Goal: Information Seeking & Learning: Compare options

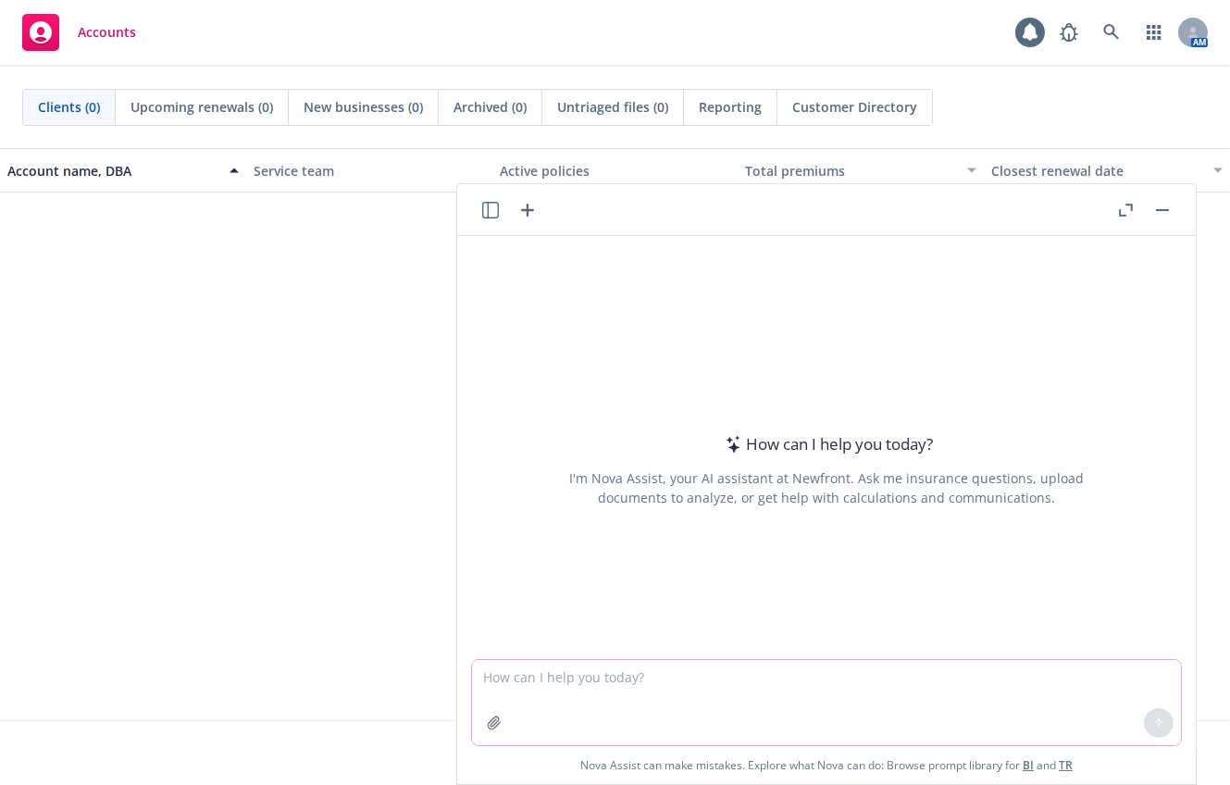
click at [540, 668] on textarea at bounding box center [826, 702] width 709 height 85
click at [696, 679] on textarea "Hi [PERSON_NAME]! Can you compare" at bounding box center [826, 701] width 709 height 87
type textarea "Hi [PERSON_NAME]! Can you compare these two documents and point out any differe…"
drag, startPoint x: 981, startPoint y: 667, endPoint x: 410, endPoint y: 704, distance: 572.4
click at [410, 704] on body "Accounts 1 AM Clients (0) Upcoming renewals (0) New businesses (0) Archived (0)…" at bounding box center [615, 392] width 1230 height 785
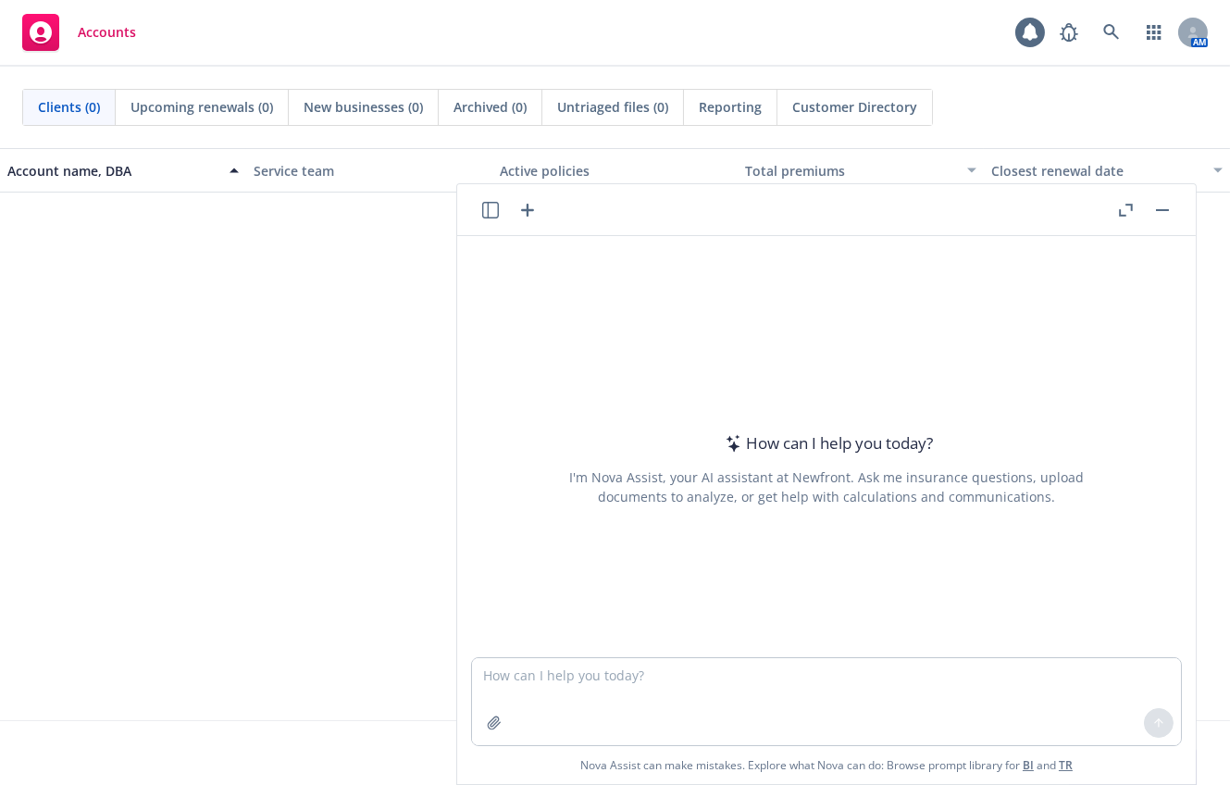
click at [343, 432] on span "No results" at bounding box center [615, 332] width 1230 height 278
click at [1112, 29] on icon at bounding box center [1112, 32] width 17 height 17
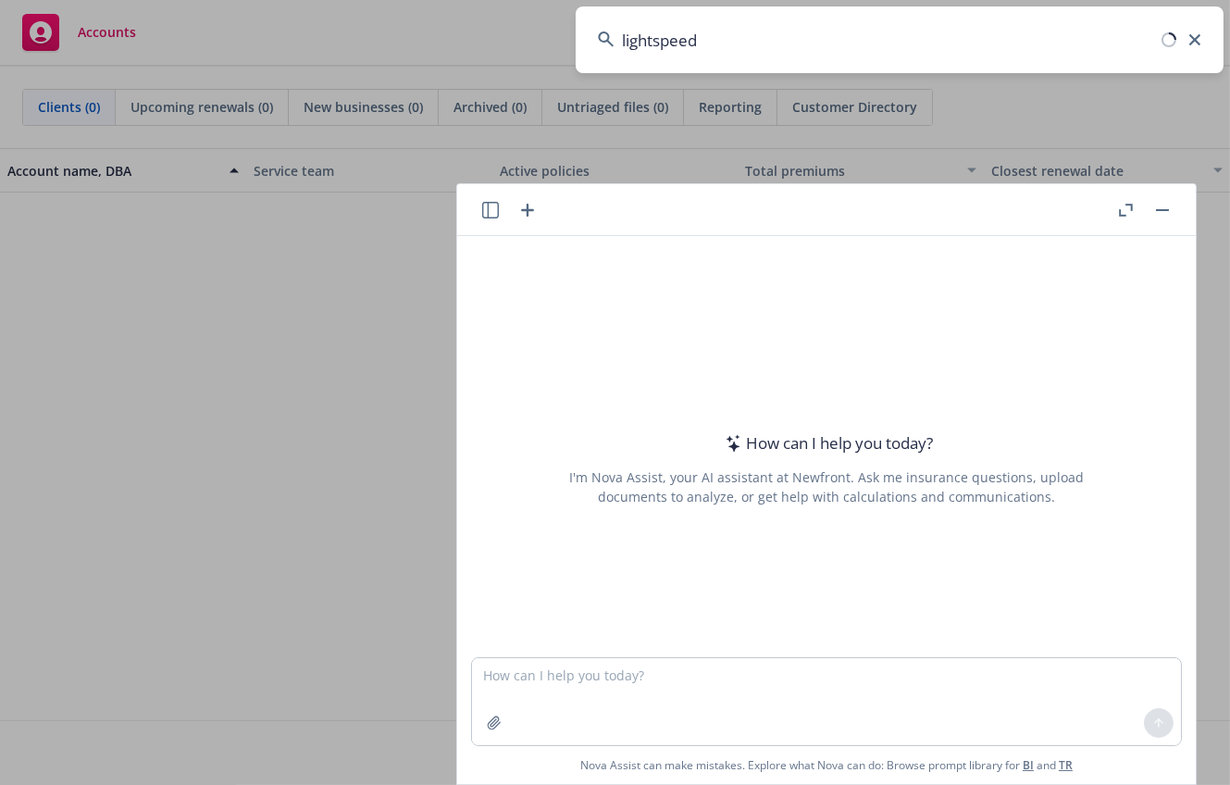
type input "lightspeed"
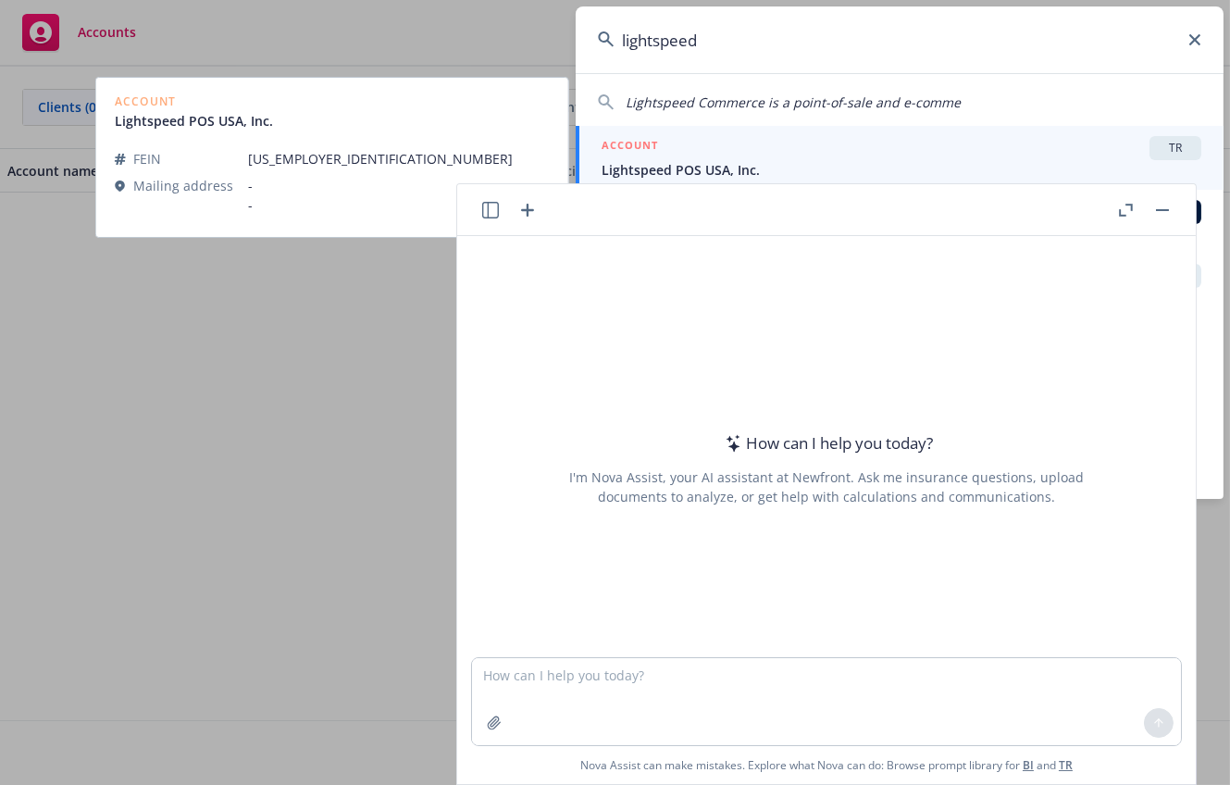
click at [941, 155] on div "ACCOUNT TR" at bounding box center [902, 148] width 600 height 24
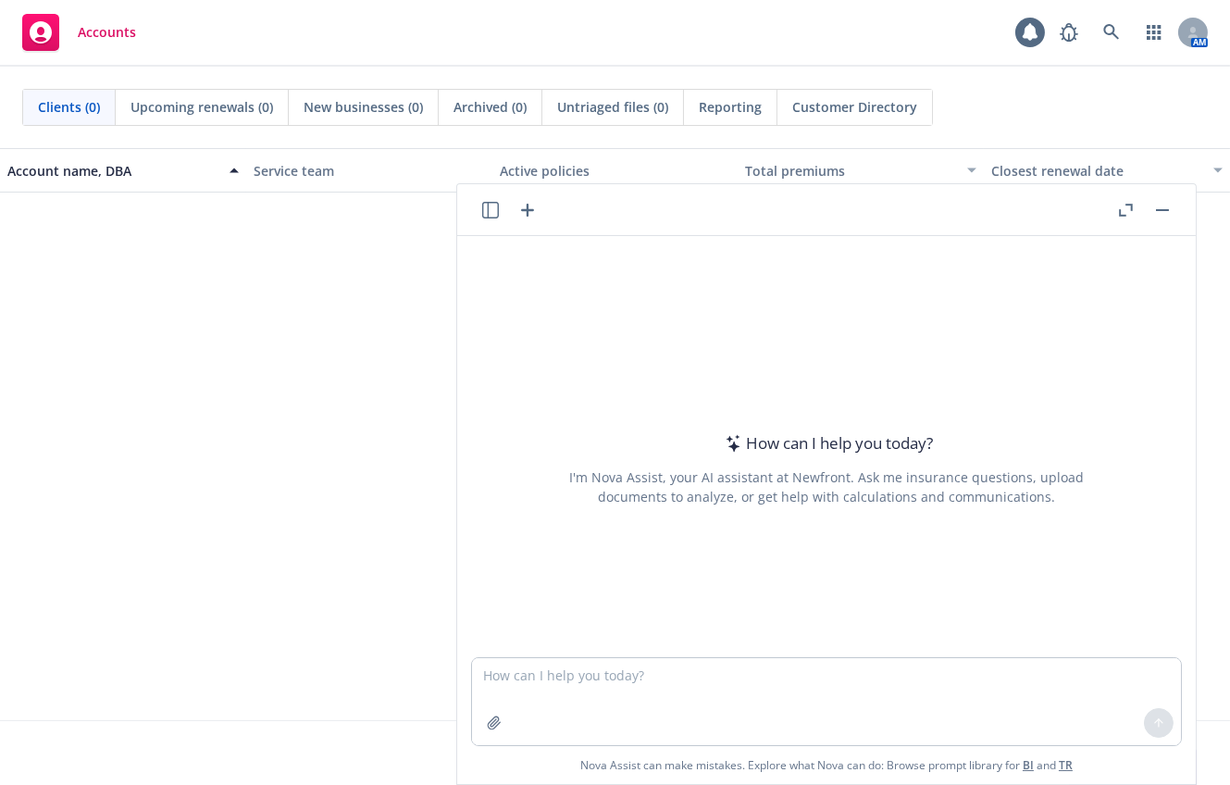
click at [1157, 206] on button "button" at bounding box center [1163, 210] width 22 height 22
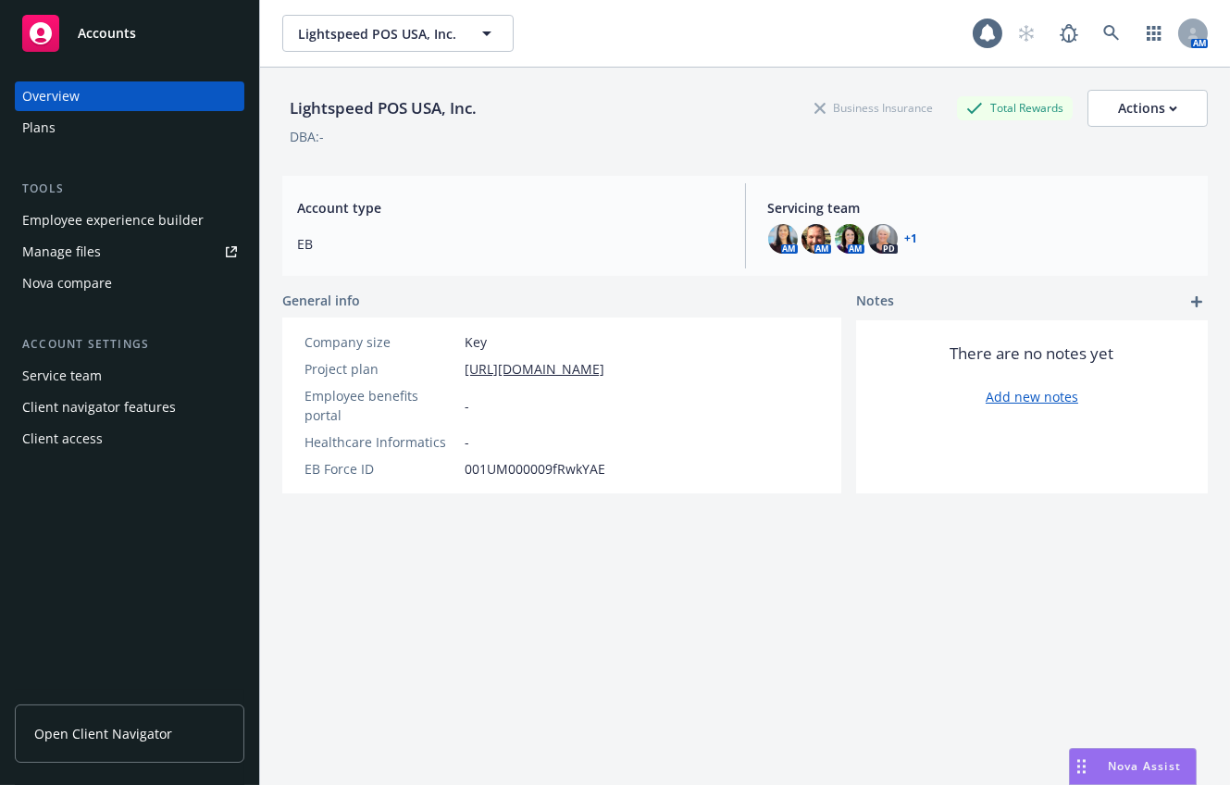
click at [89, 276] on div "Nova compare" at bounding box center [67, 283] width 90 height 30
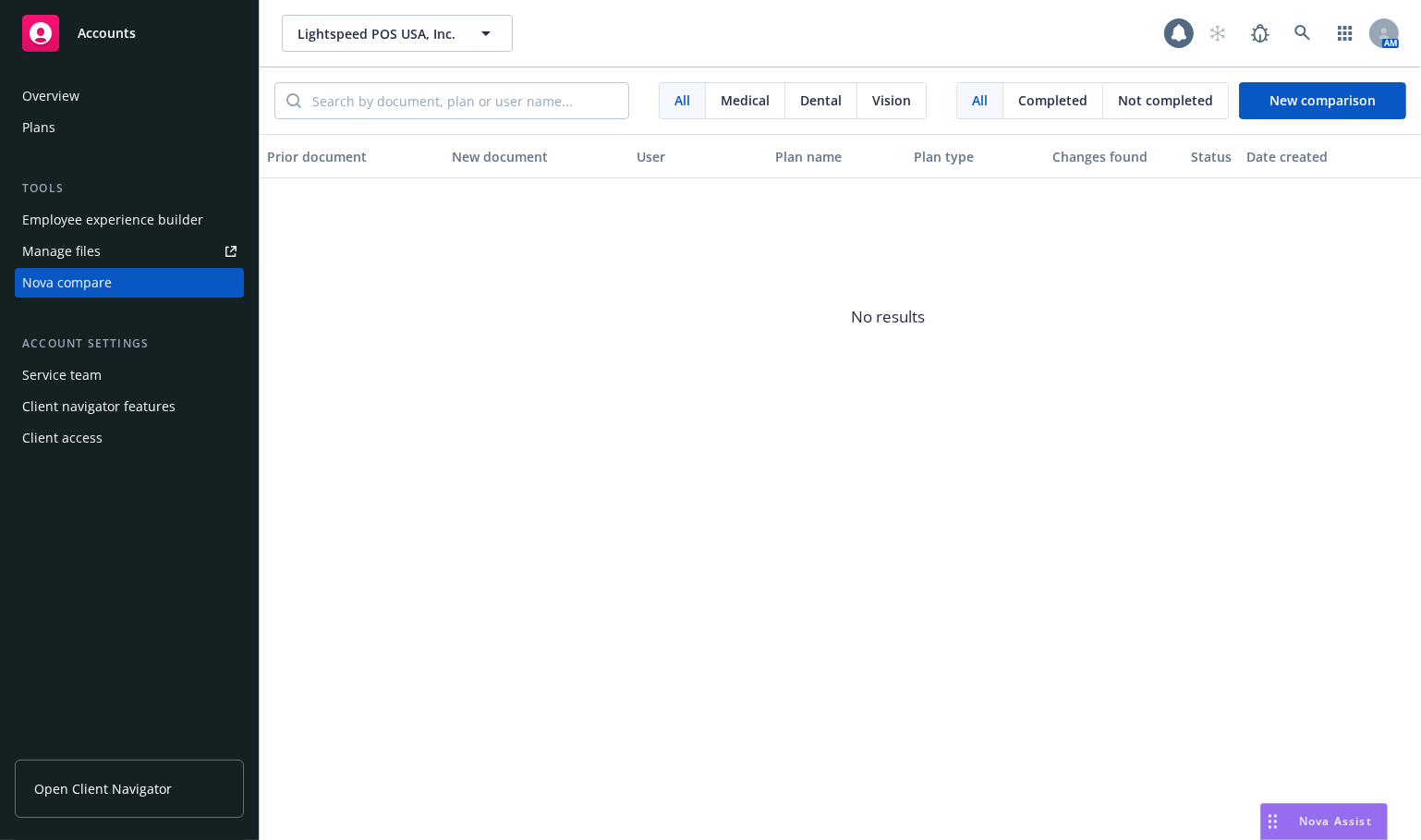
click at [726, 101] on span "Medical" at bounding box center [744, 100] width 49 height 19
click at [567, 287] on span "No results" at bounding box center [887, 317] width 1256 height 277
click at [1226, 95] on span "New comparison" at bounding box center [1322, 101] width 106 height 18
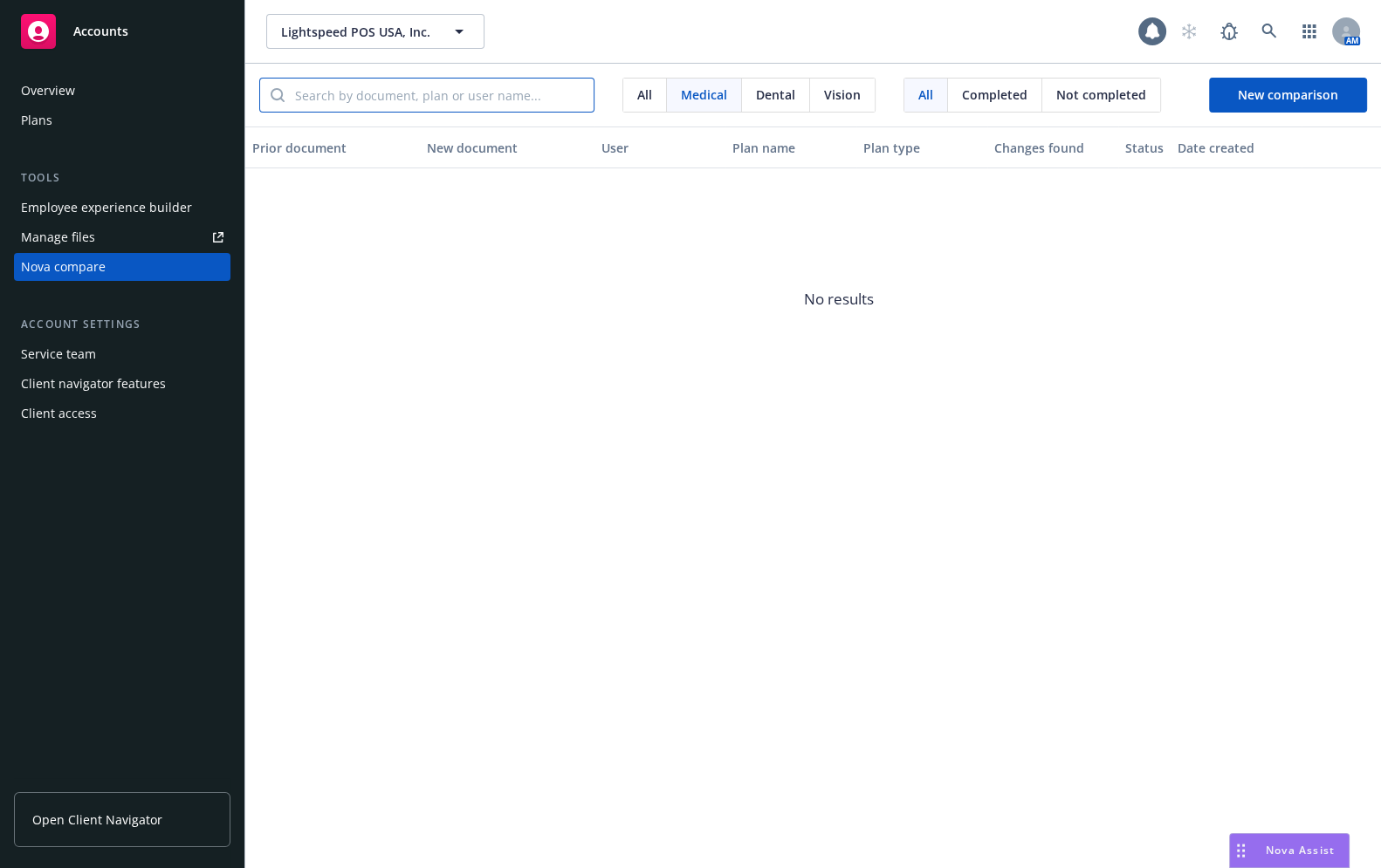
click at [517, 101] on input "search" at bounding box center [439, 94] width 309 height 33
click at [1159, 91] on span "New comparison" at bounding box center [1288, 95] width 100 height 17
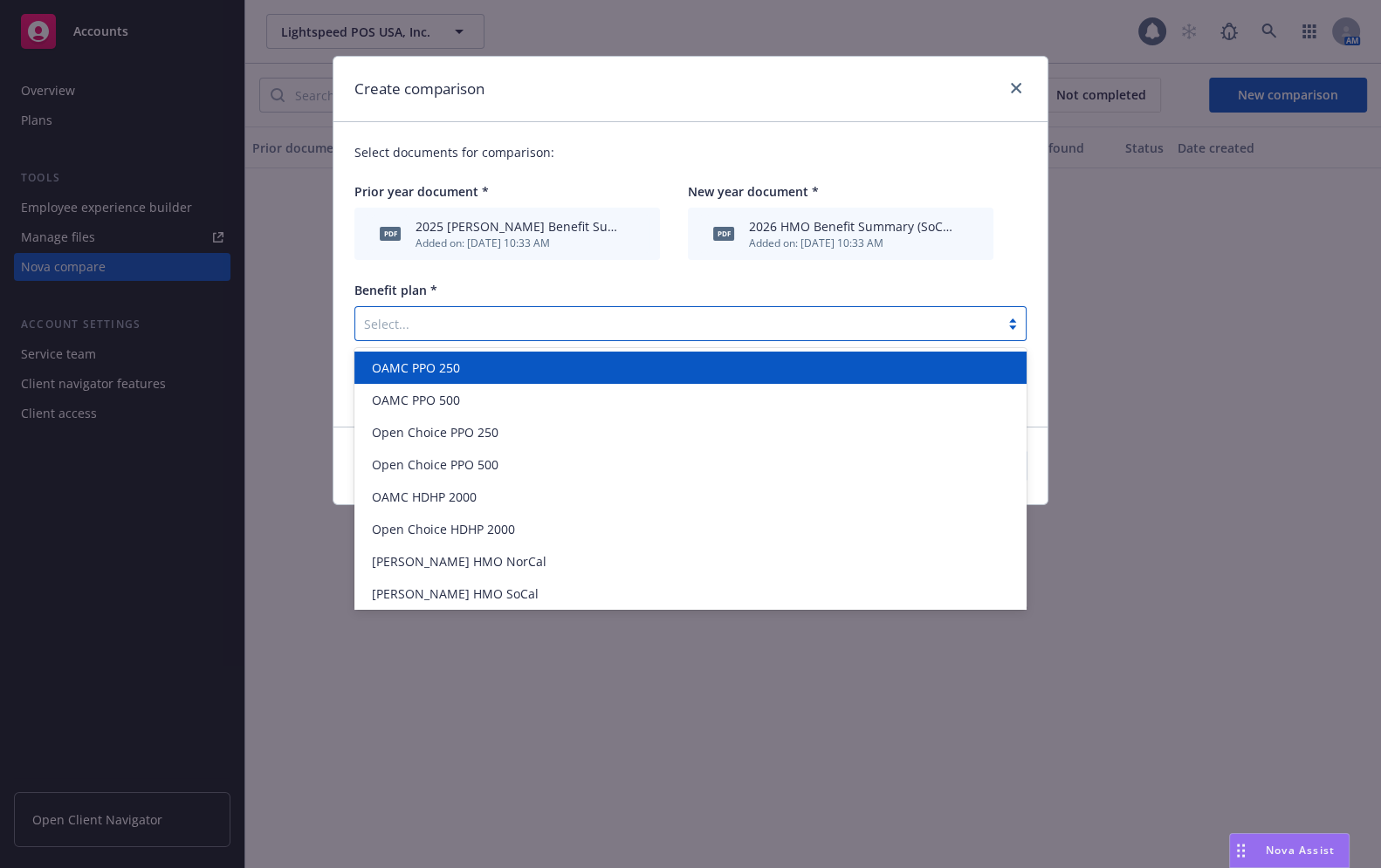
click at [663, 332] on div at bounding box center [677, 323] width 627 height 21
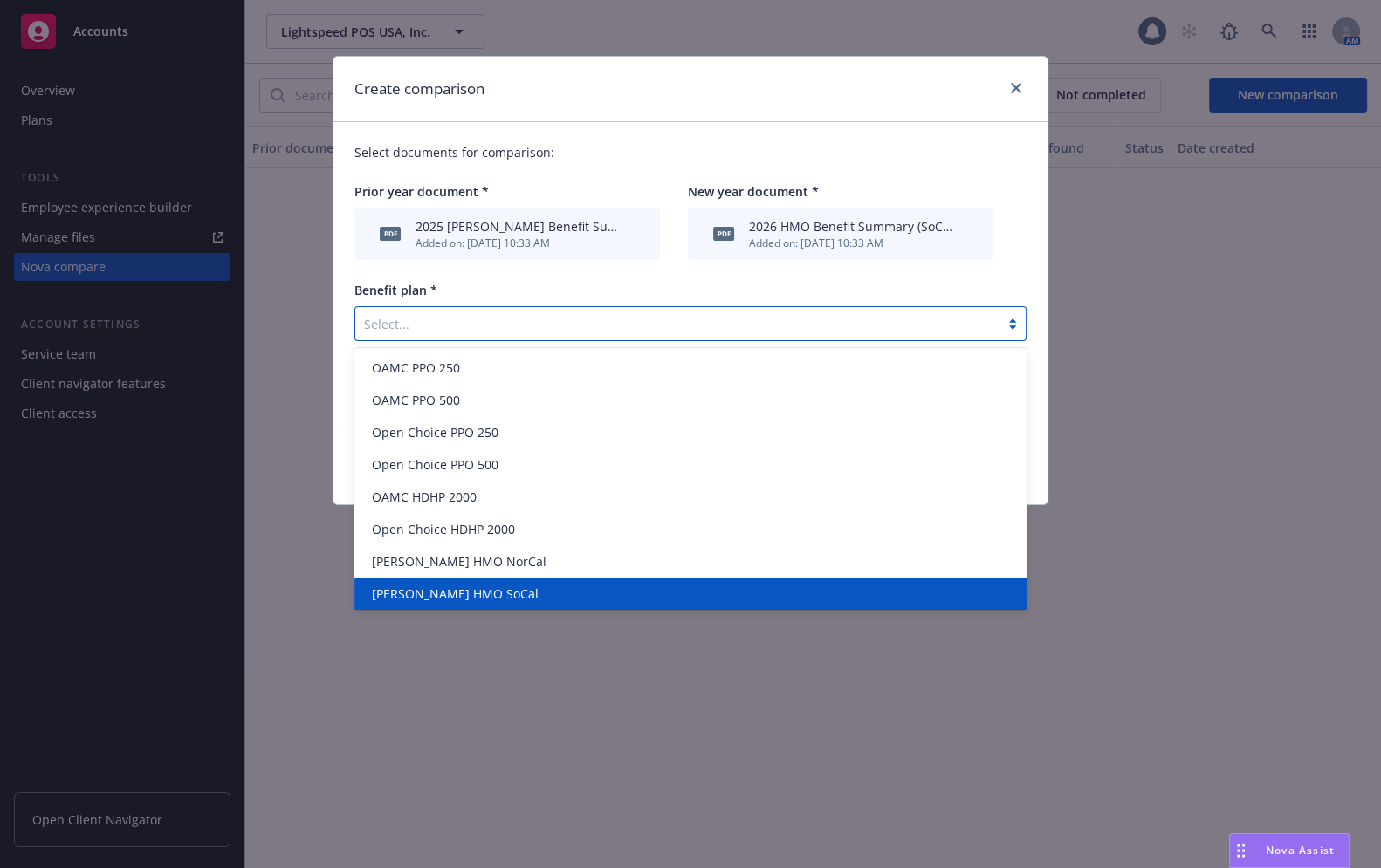
click at [470, 594] on span "[PERSON_NAME] HMO SoCal" at bounding box center [454, 593] width 167 height 18
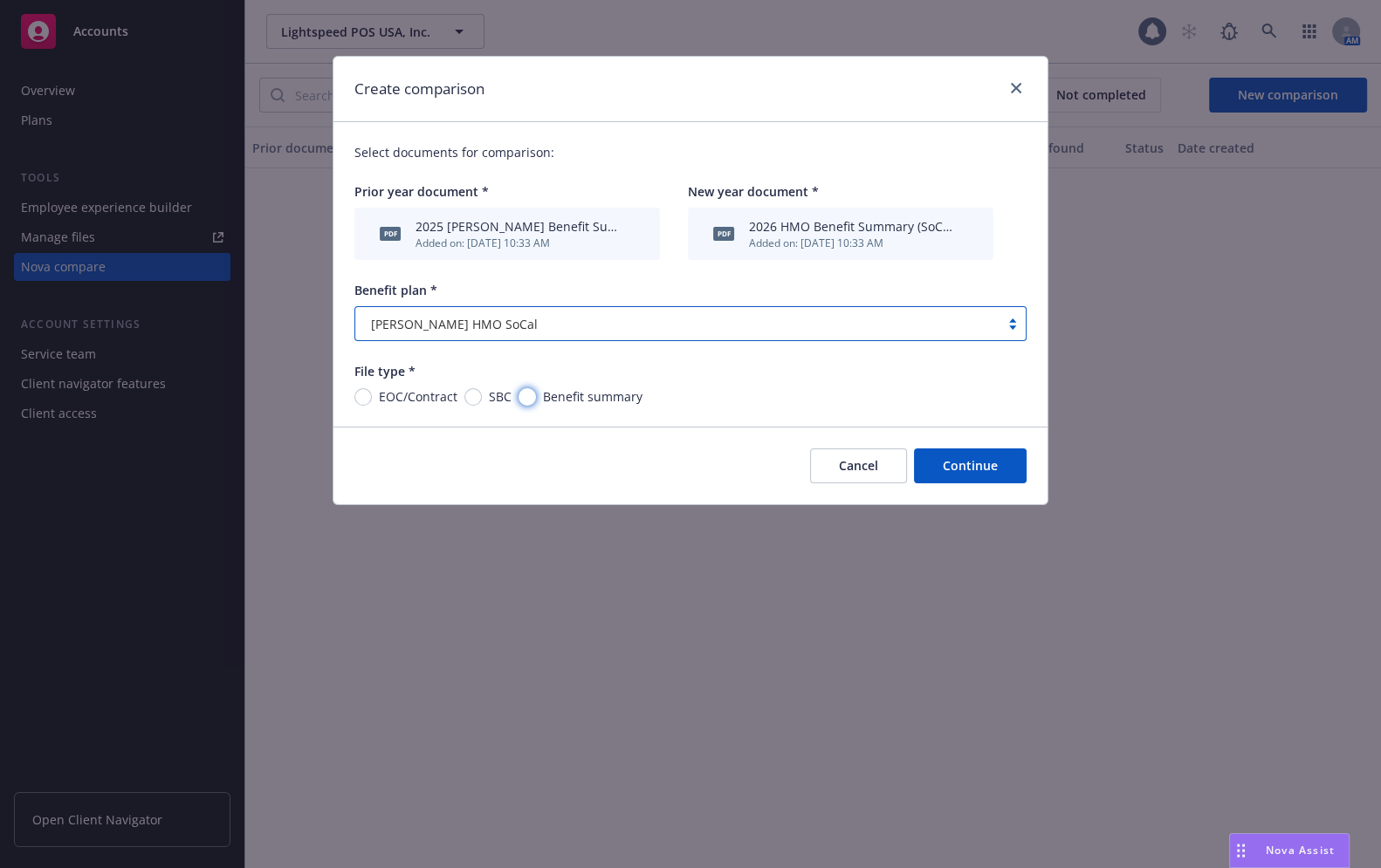
click at [522, 402] on input "Benefit summary" at bounding box center [527, 397] width 18 height 18
radio input "true"
click at [929, 467] on button "Continue" at bounding box center [969, 466] width 112 height 35
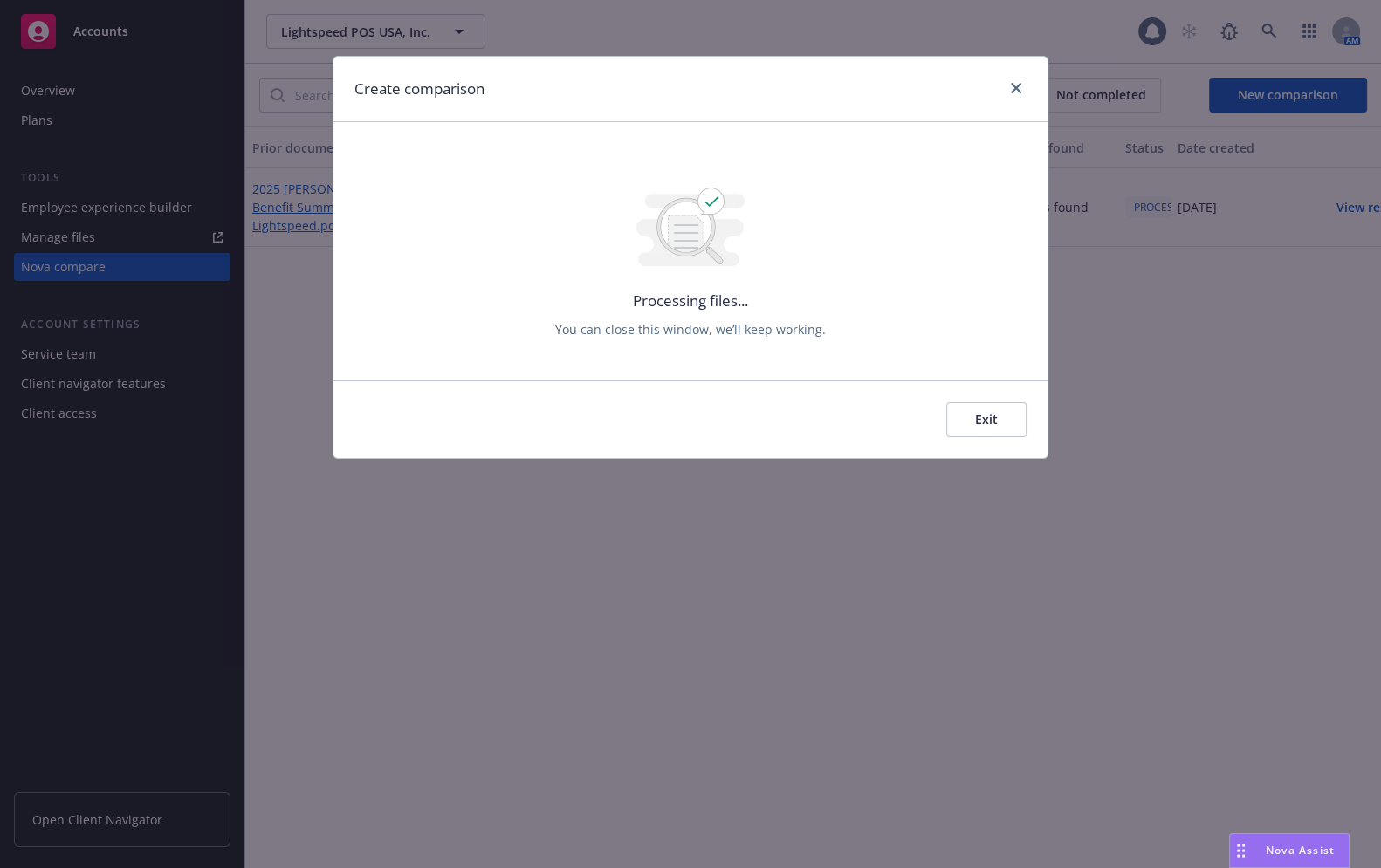
click at [1006, 418] on button "Exit" at bounding box center [986, 419] width 80 height 35
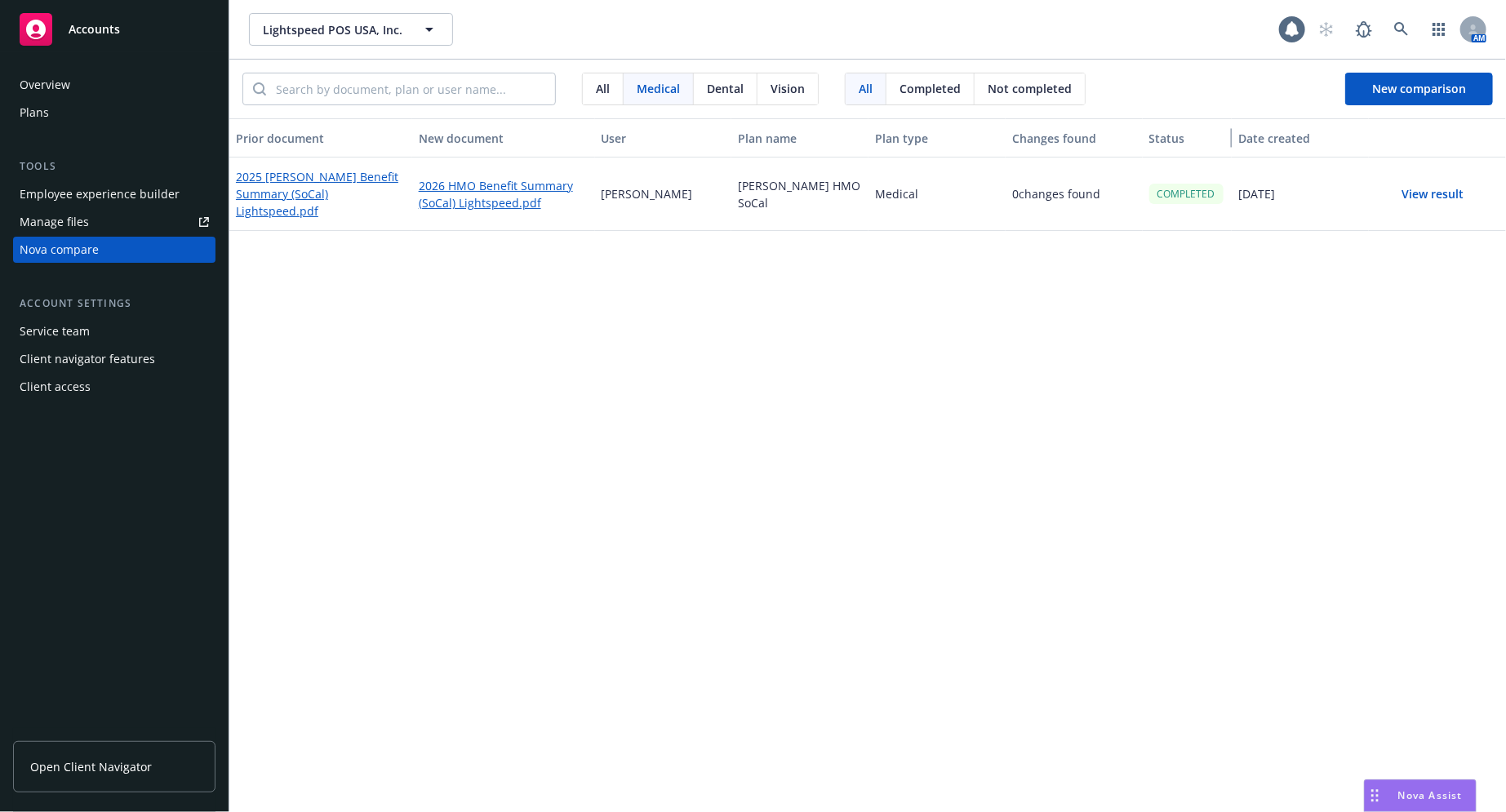
drag, startPoint x: 1222, startPoint y: 138, endPoint x: 1266, endPoint y: 144, distance: 44.4
click at [1084, 144] on div "Prior document New document User Plan name Plan type Changes found Status Date …" at bounding box center [868, 138] width 1277 height 39
click at [1084, 191] on button "View result" at bounding box center [1435, 194] width 115 height 33
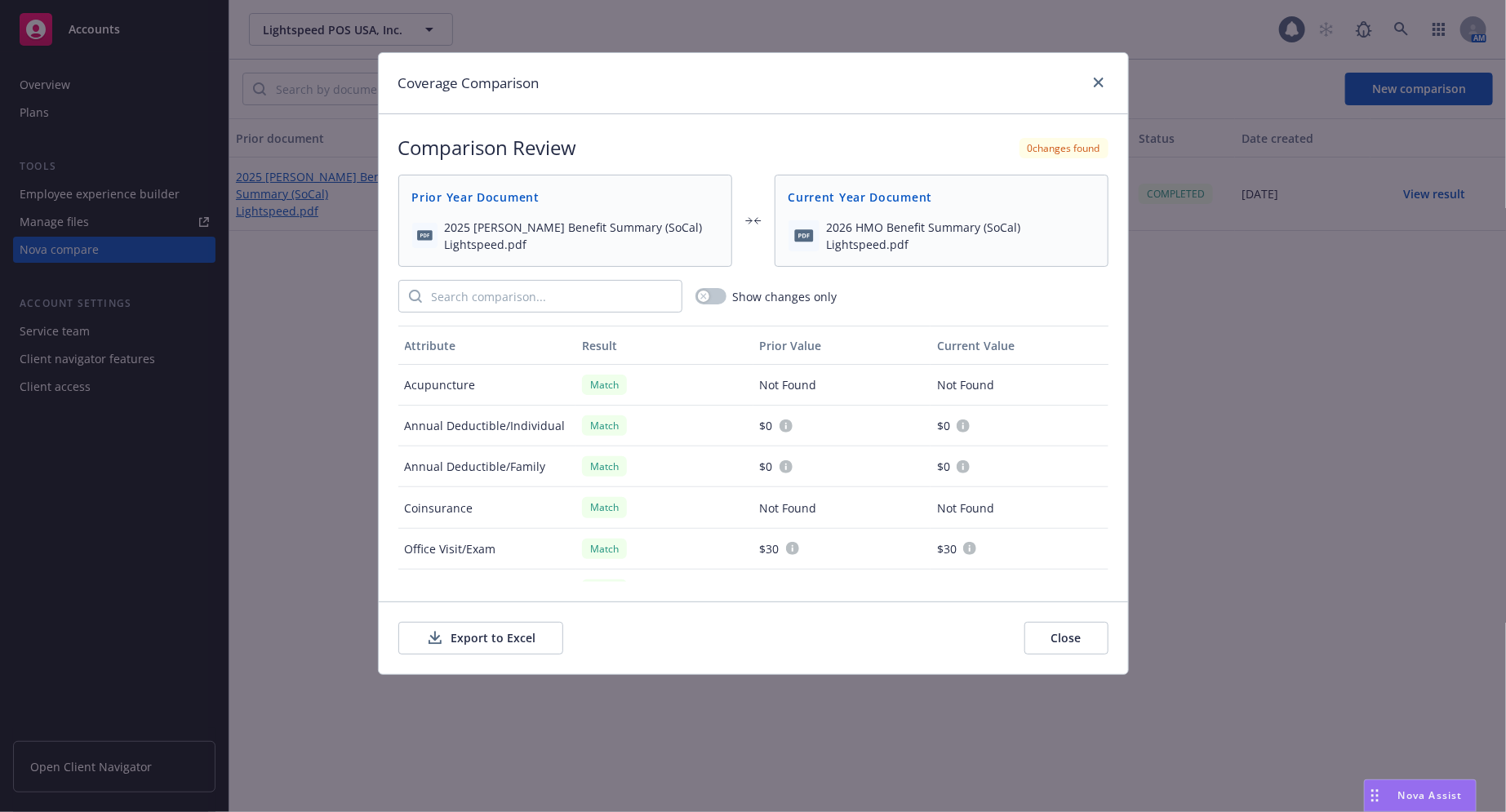
click at [475, 644] on button "Export to Excel" at bounding box center [481, 637] width 165 height 33
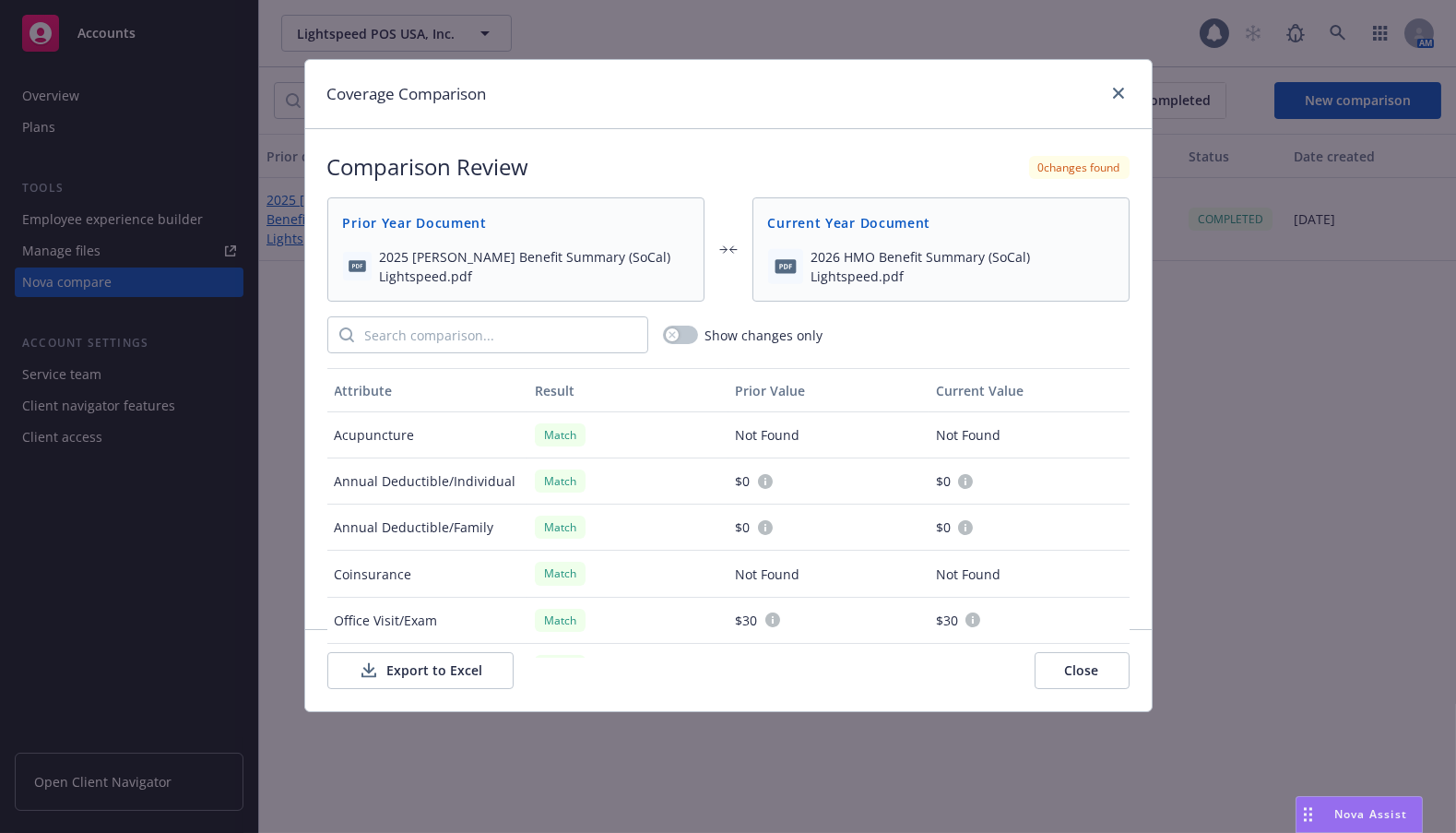
click at [1108, 690] on div "Export to Excel Close" at bounding box center [728, 670] width 847 height 82
click at [1079, 678] on button "Close" at bounding box center [1082, 671] width 95 height 37
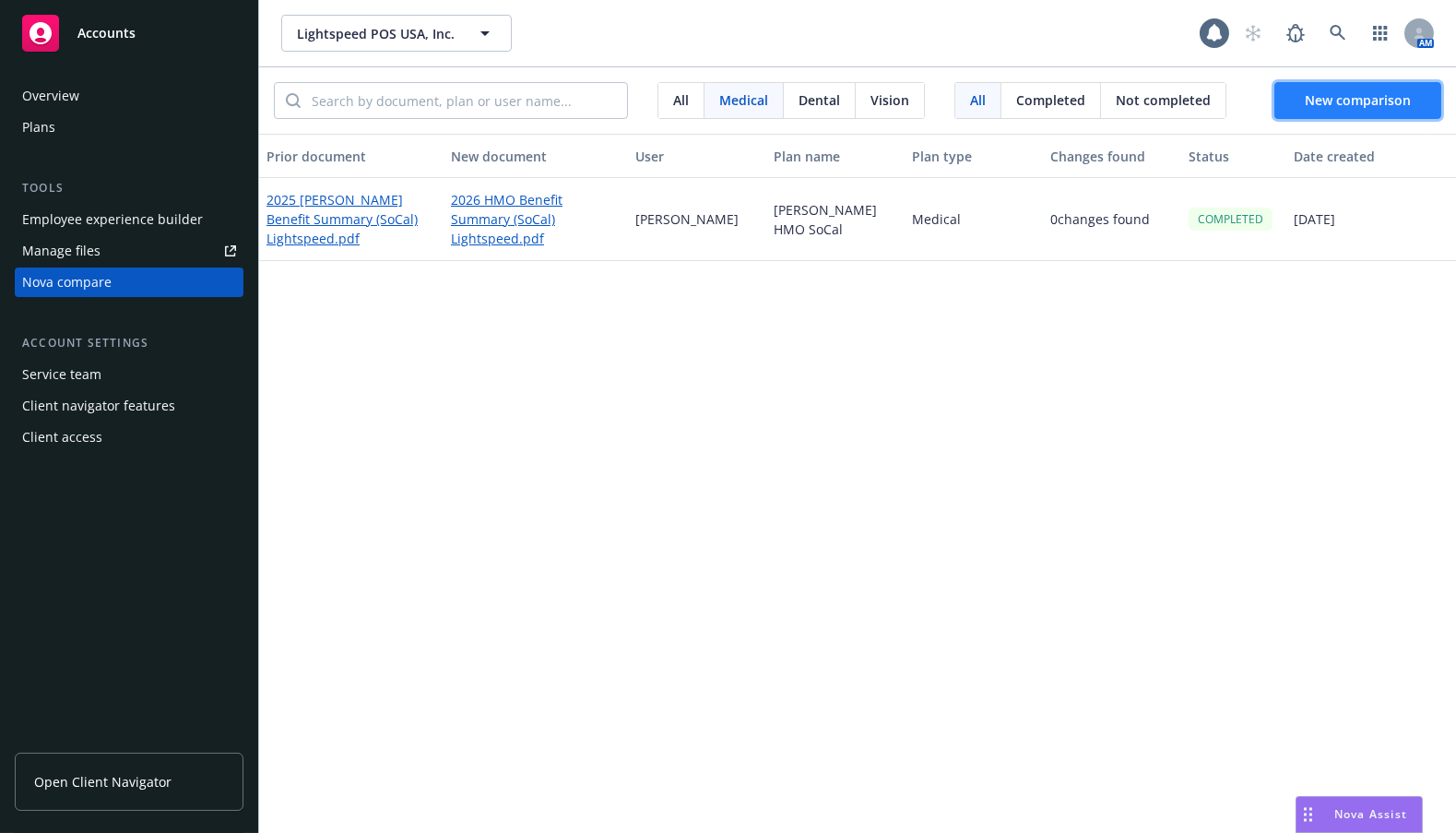
click at [1224, 105] on span "New comparison" at bounding box center [1357, 101] width 106 height 18
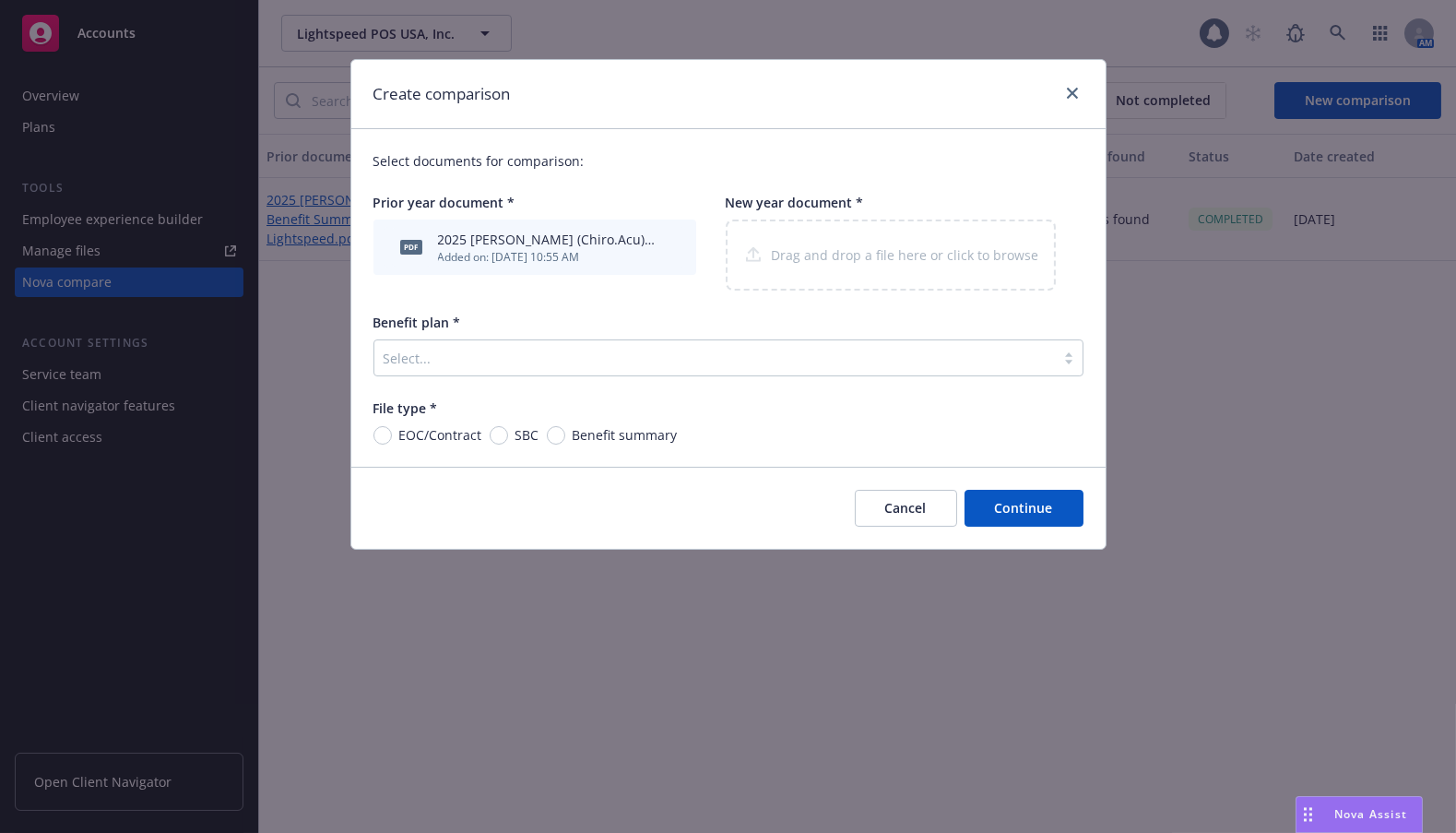
click at [516, 367] on div at bounding box center [714, 358] width 662 height 22
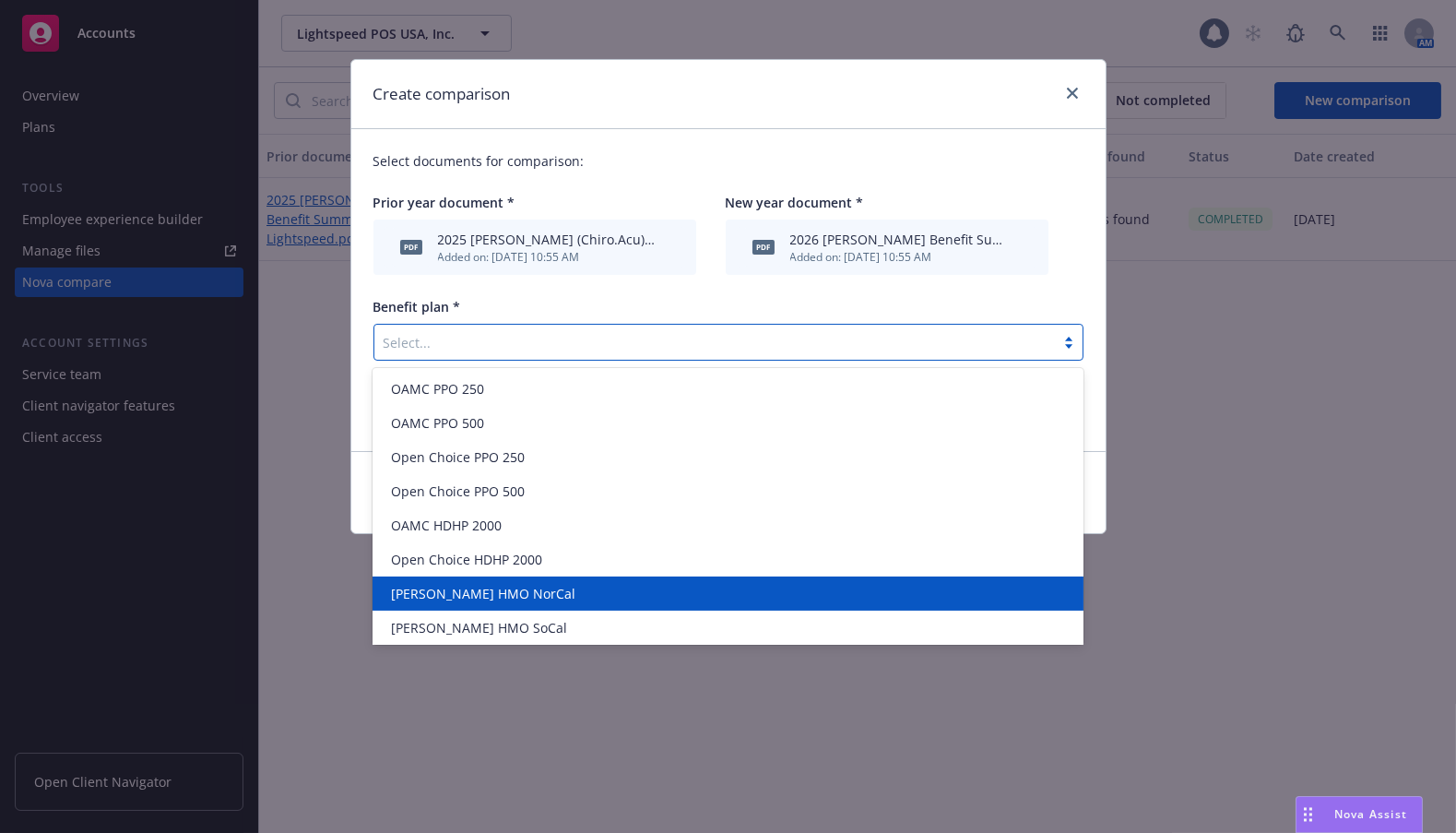
click at [489, 600] on span "[PERSON_NAME] HMO NorCal" at bounding box center [483, 593] width 184 height 19
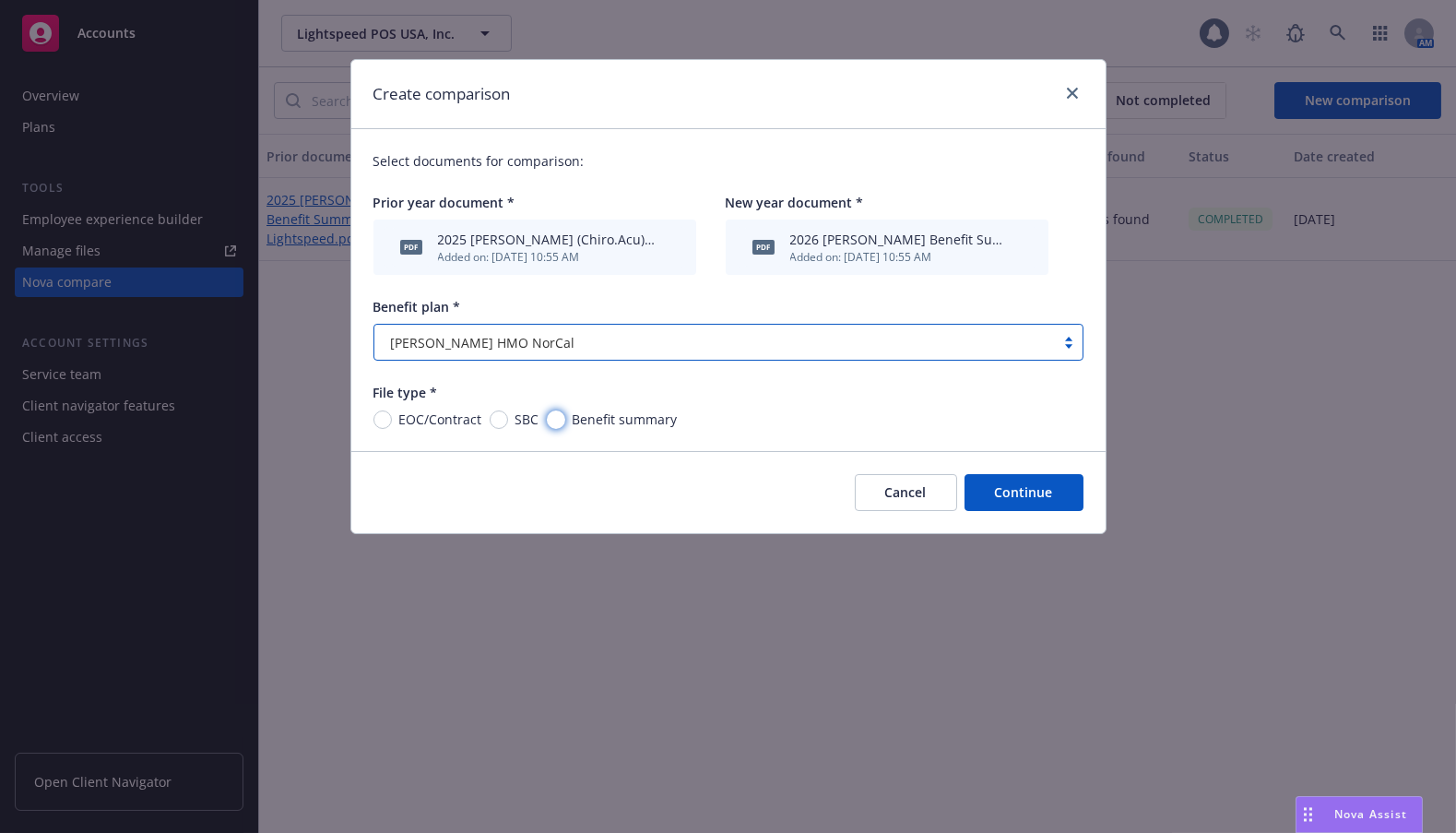
click at [552, 414] on input "Benefit summary" at bounding box center [556, 419] width 19 height 19
radio input "true"
click at [1016, 495] on button "Continue" at bounding box center [1023, 492] width 119 height 37
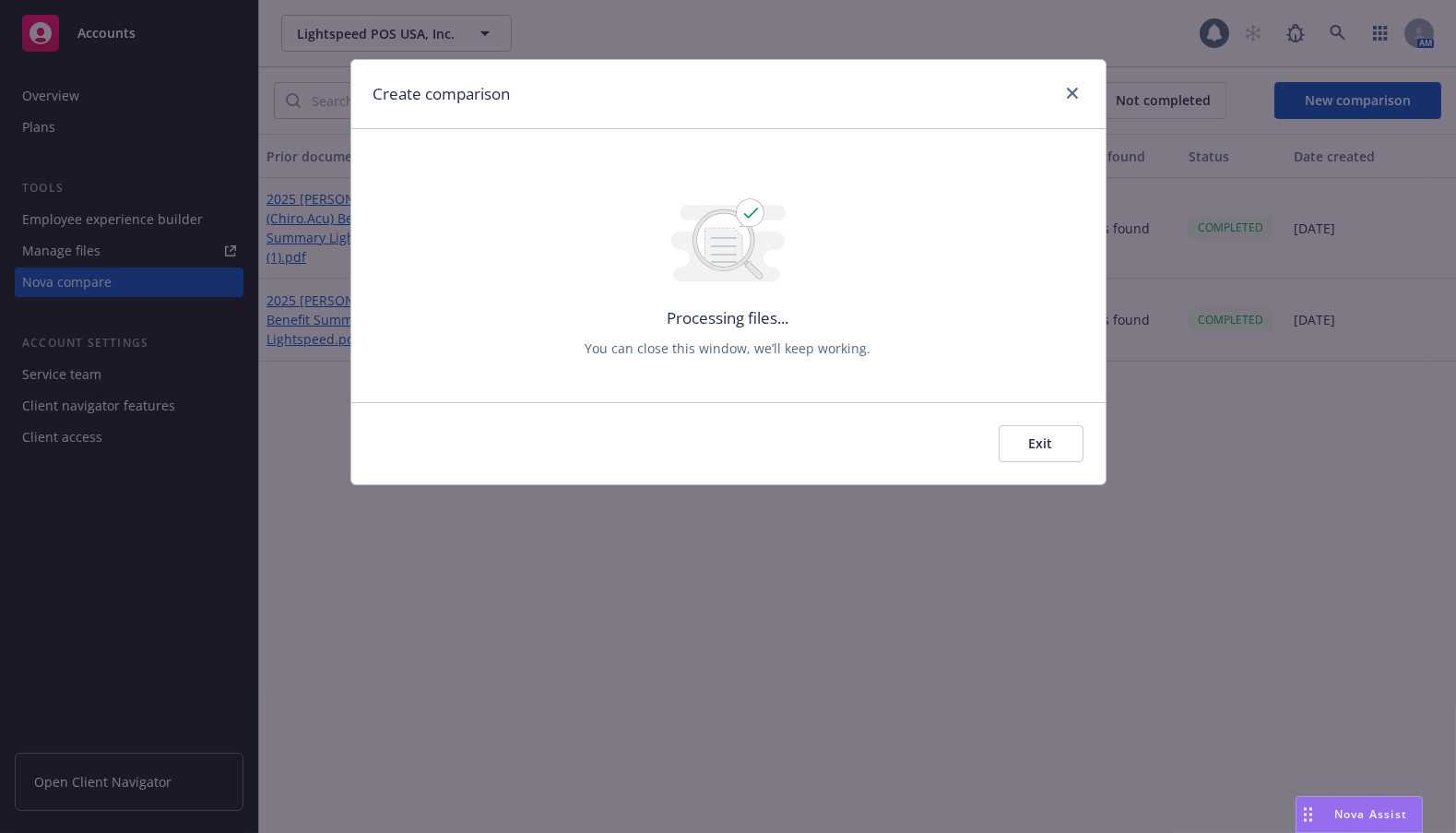
click at [1043, 442] on button "Exit" at bounding box center [1041, 443] width 85 height 37
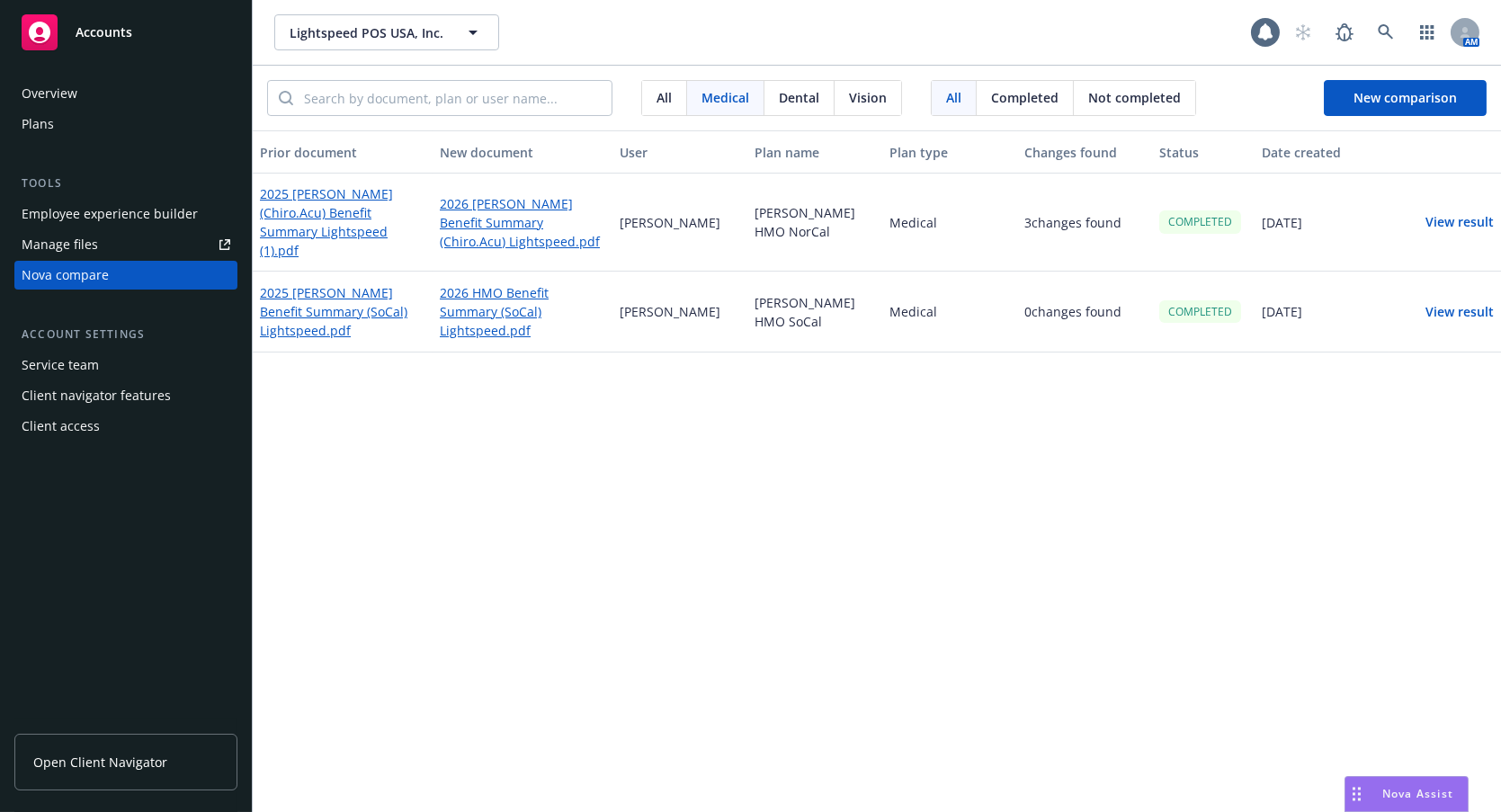
click at [1194, 215] on button "View result" at bounding box center [1460, 221] width 126 height 36
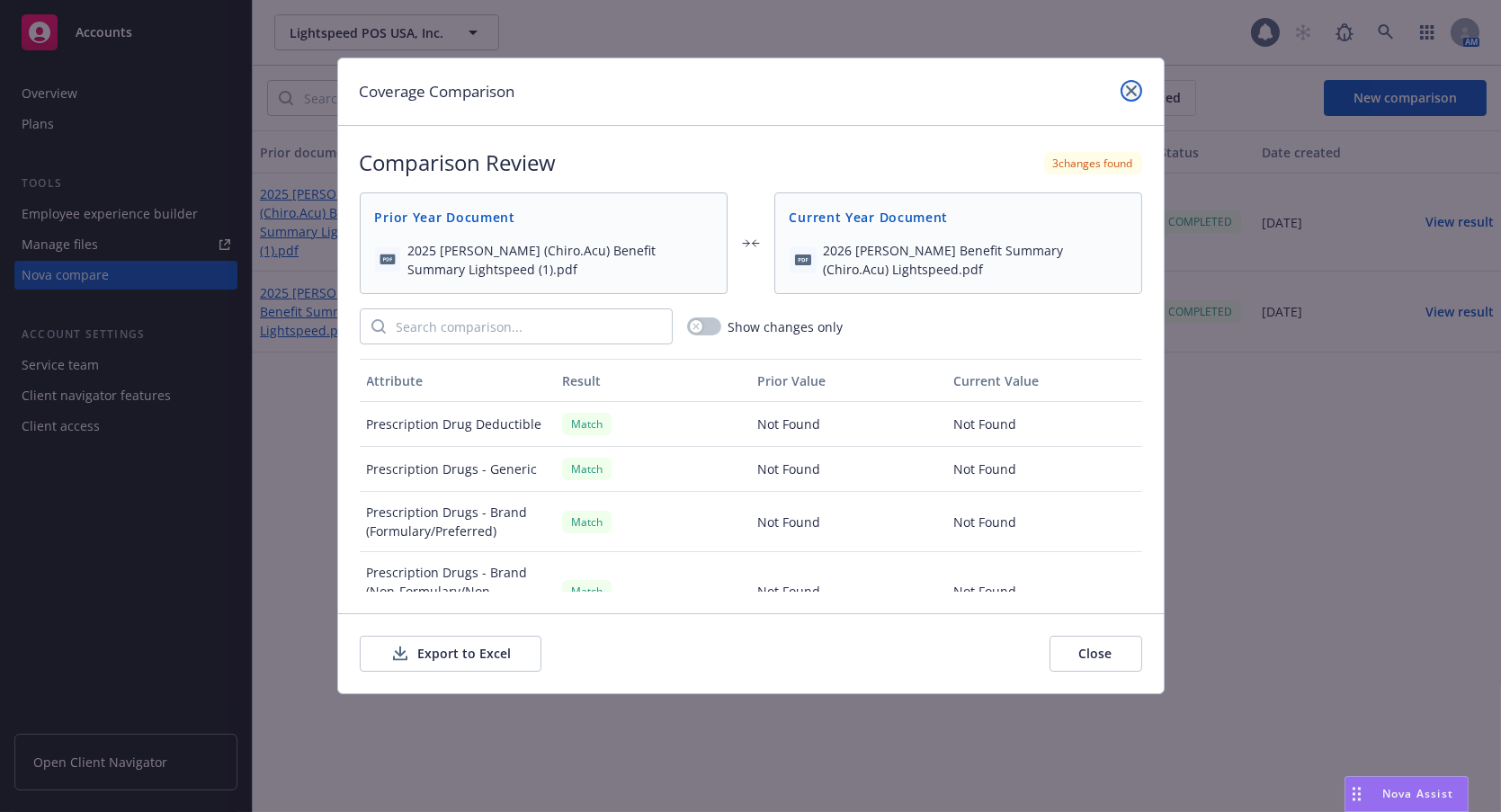
click at [1121, 91] on link "close" at bounding box center [1132, 90] width 21 height 21
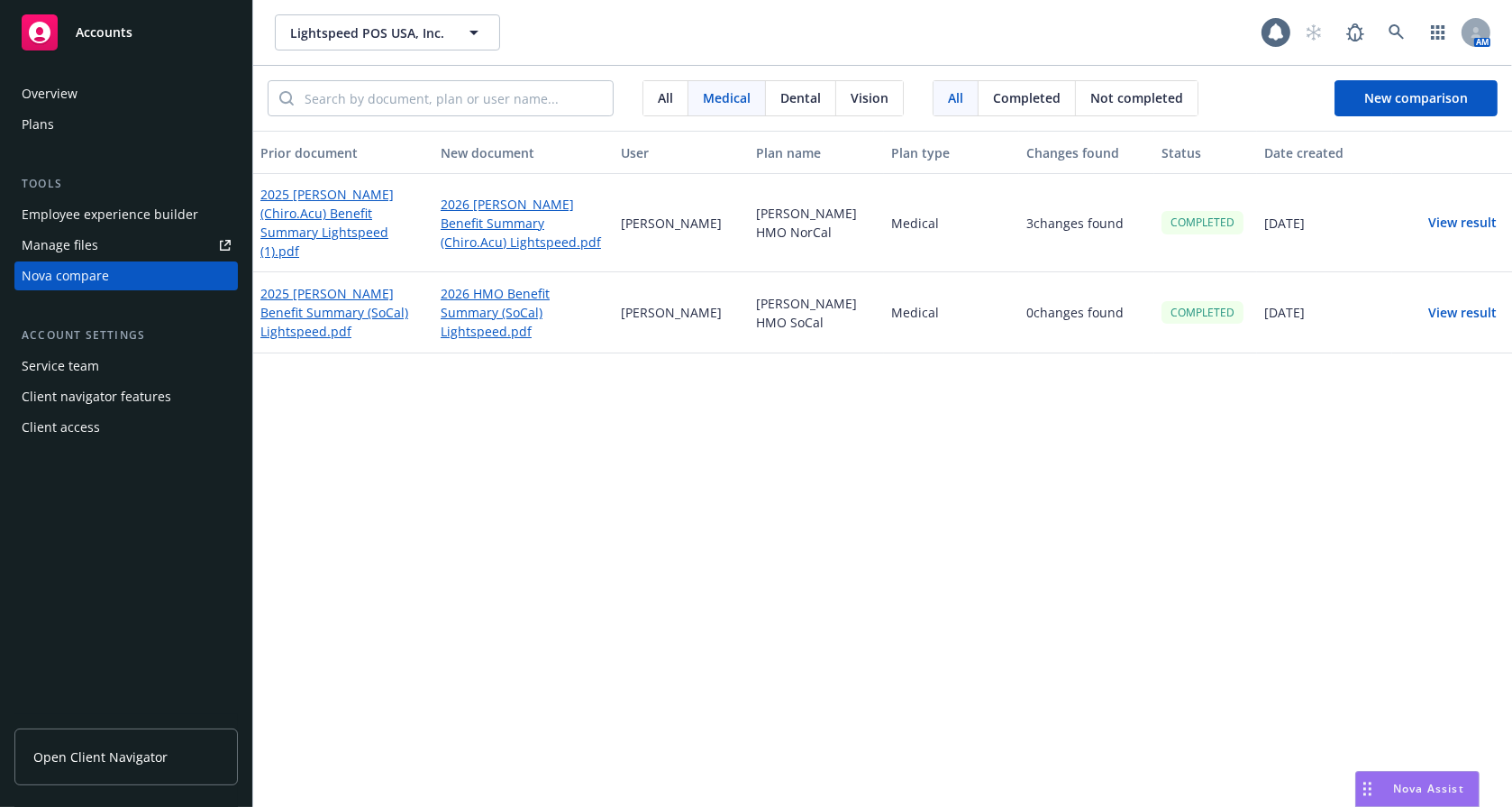
click at [1196, 214] on button "View result" at bounding box center [1462, 222] width 126 height 36
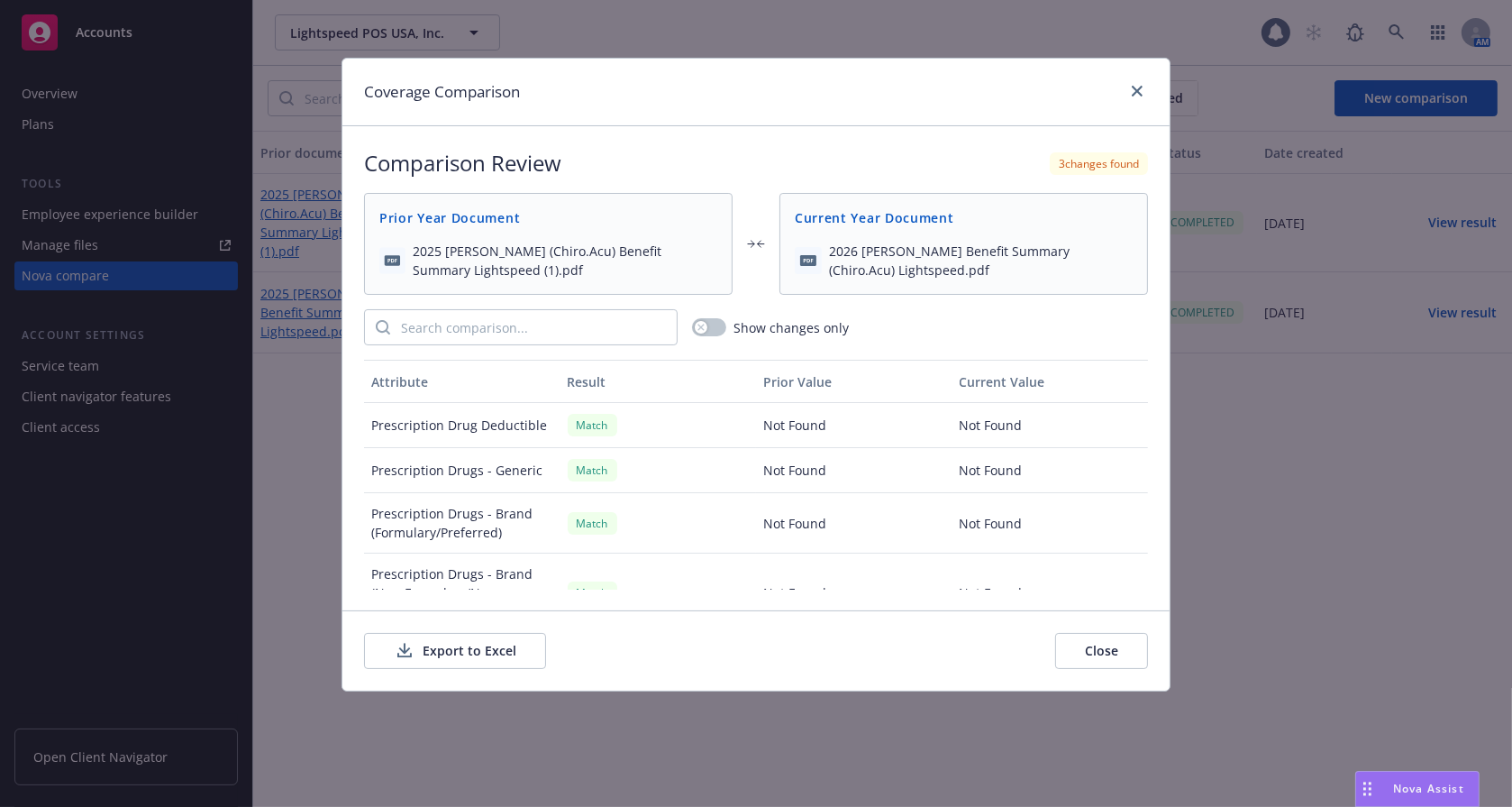
click at [474, 647] on button "Export to Excel" at bounding box center [454, 650] width 182 height 36
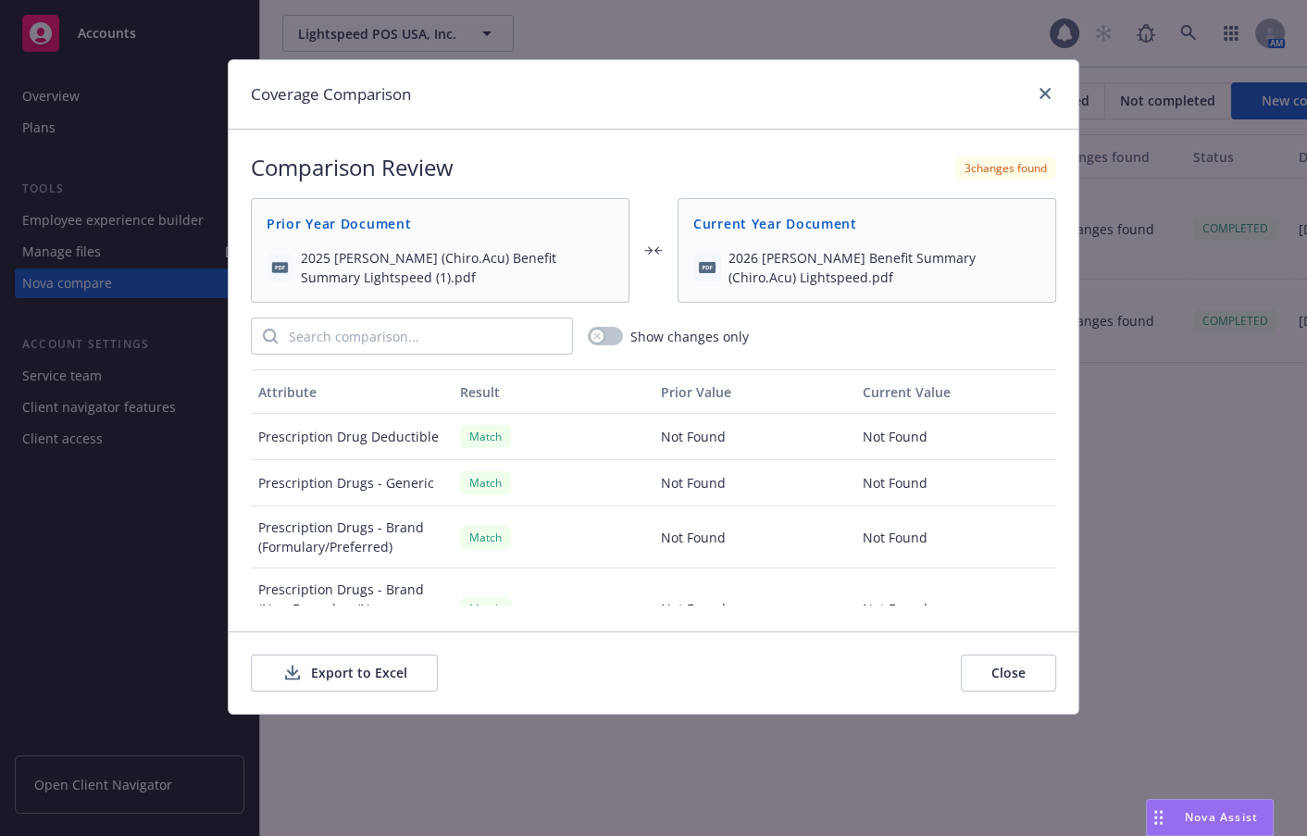
click at [1019, 665] on button "Close" at bounding box center [1008, 673] width 95 height 37
